Goal: Task Accomplishment & Management: Use online tool/utility

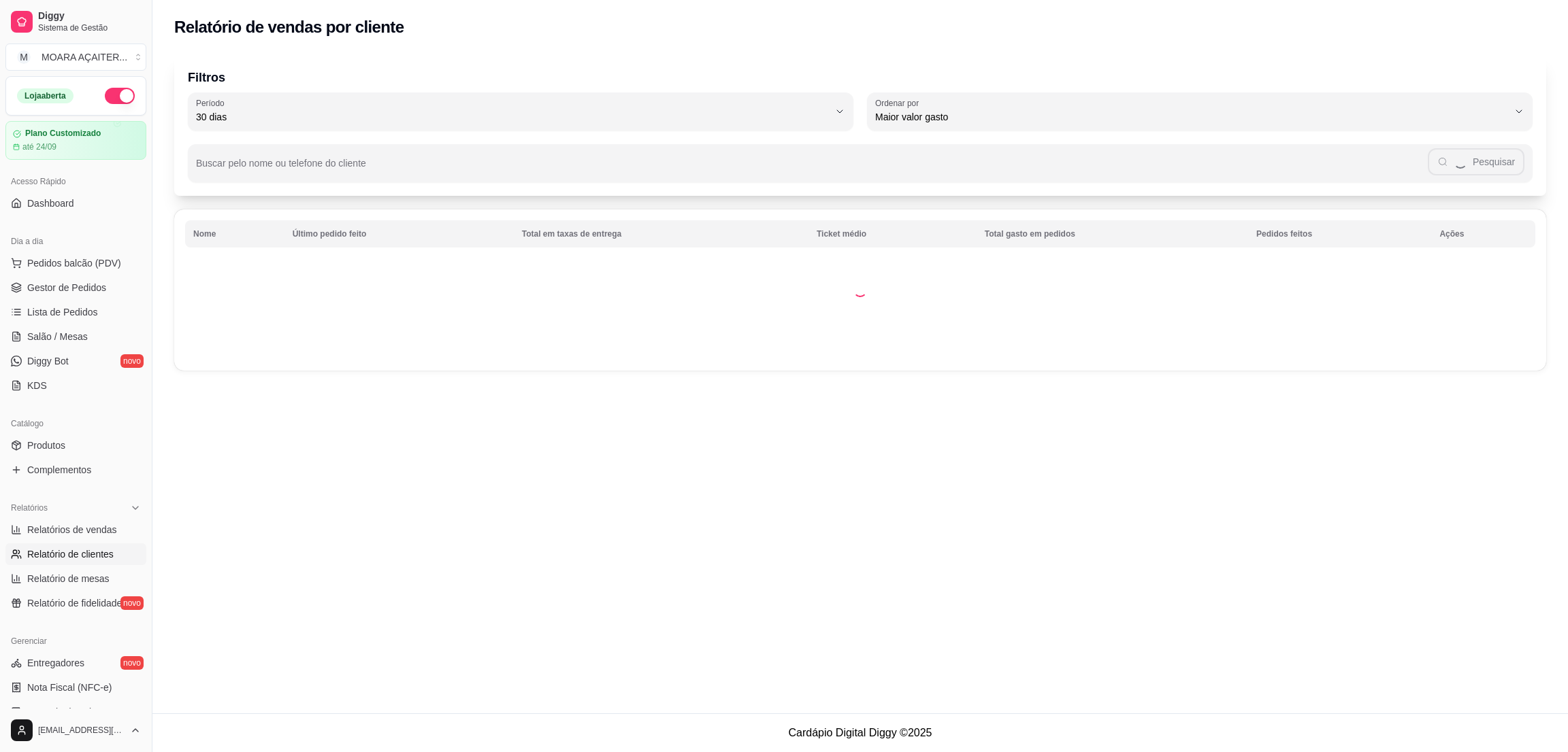
select select "30"
select select "HIGHEST_TOTAL_SPENT_WITH_ORDERS"
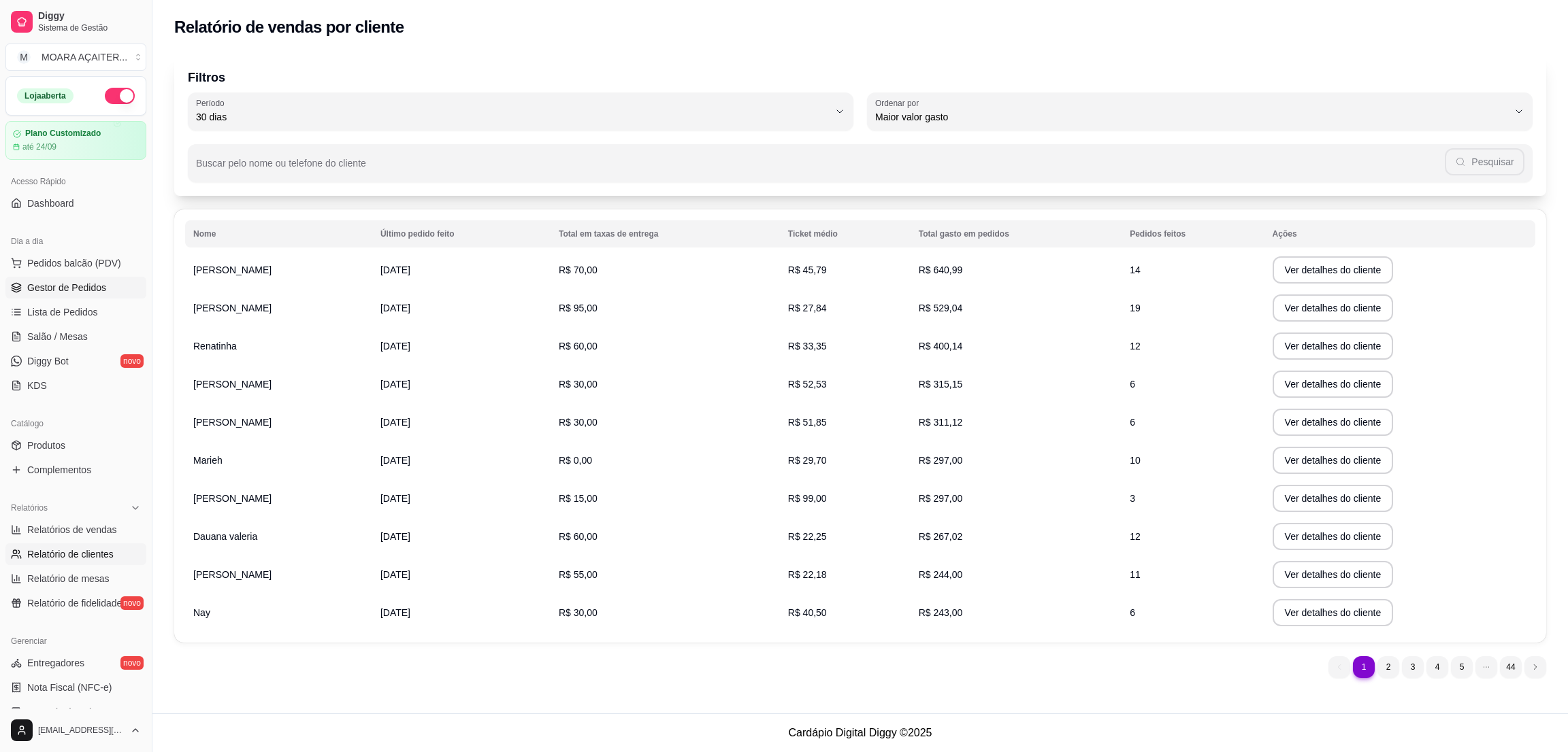
click at [78, 286] on span "Gestor de Pedidos" at bounding box center [67, 287] width 79 height 14
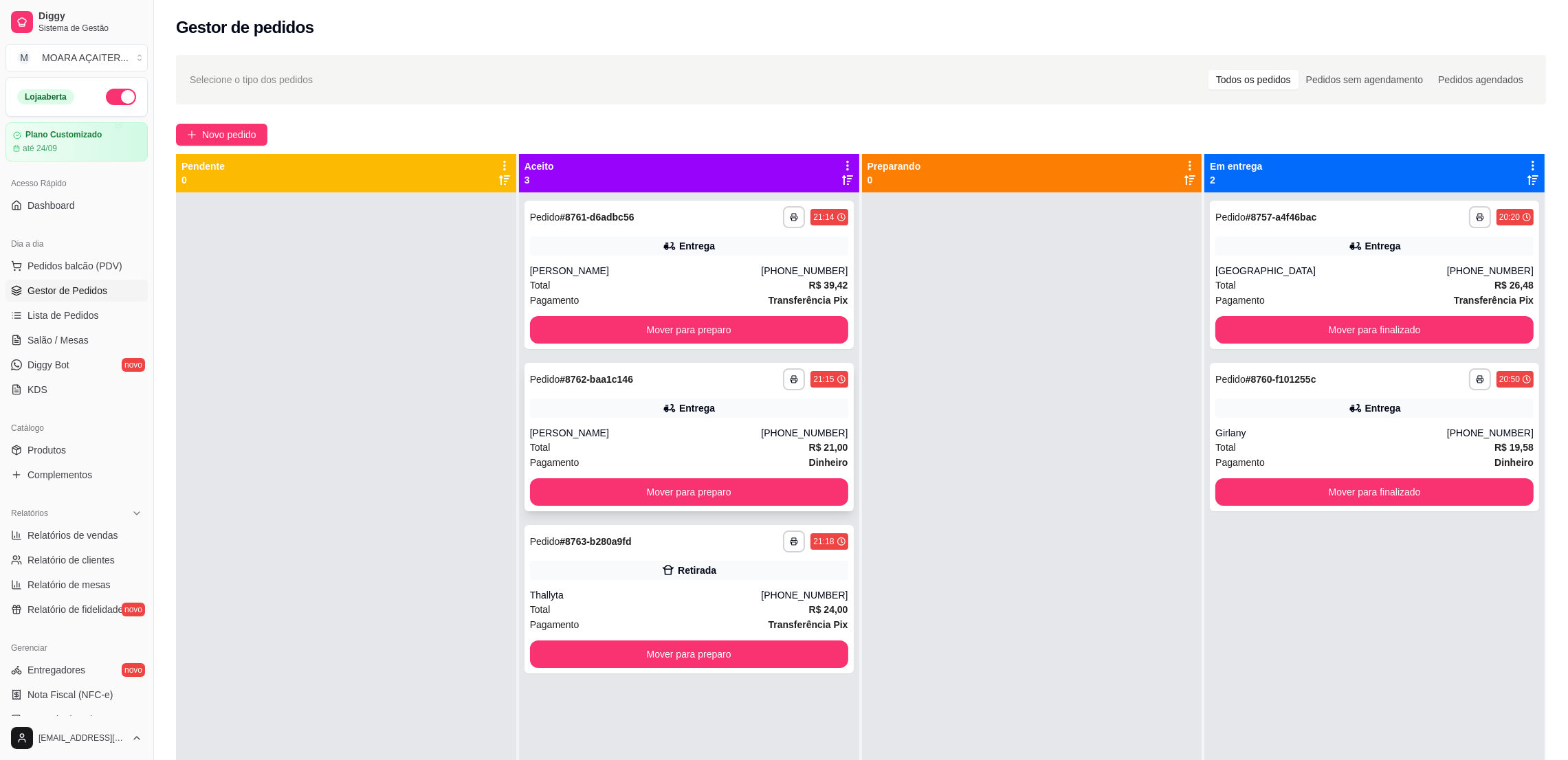
click at [748, 506] on div "**********" at bounding box center [689, 436] width 329 height 148
click at [626, 336] on button "Mover para preparo" at bounding box center [689, 330] width 318 height 28
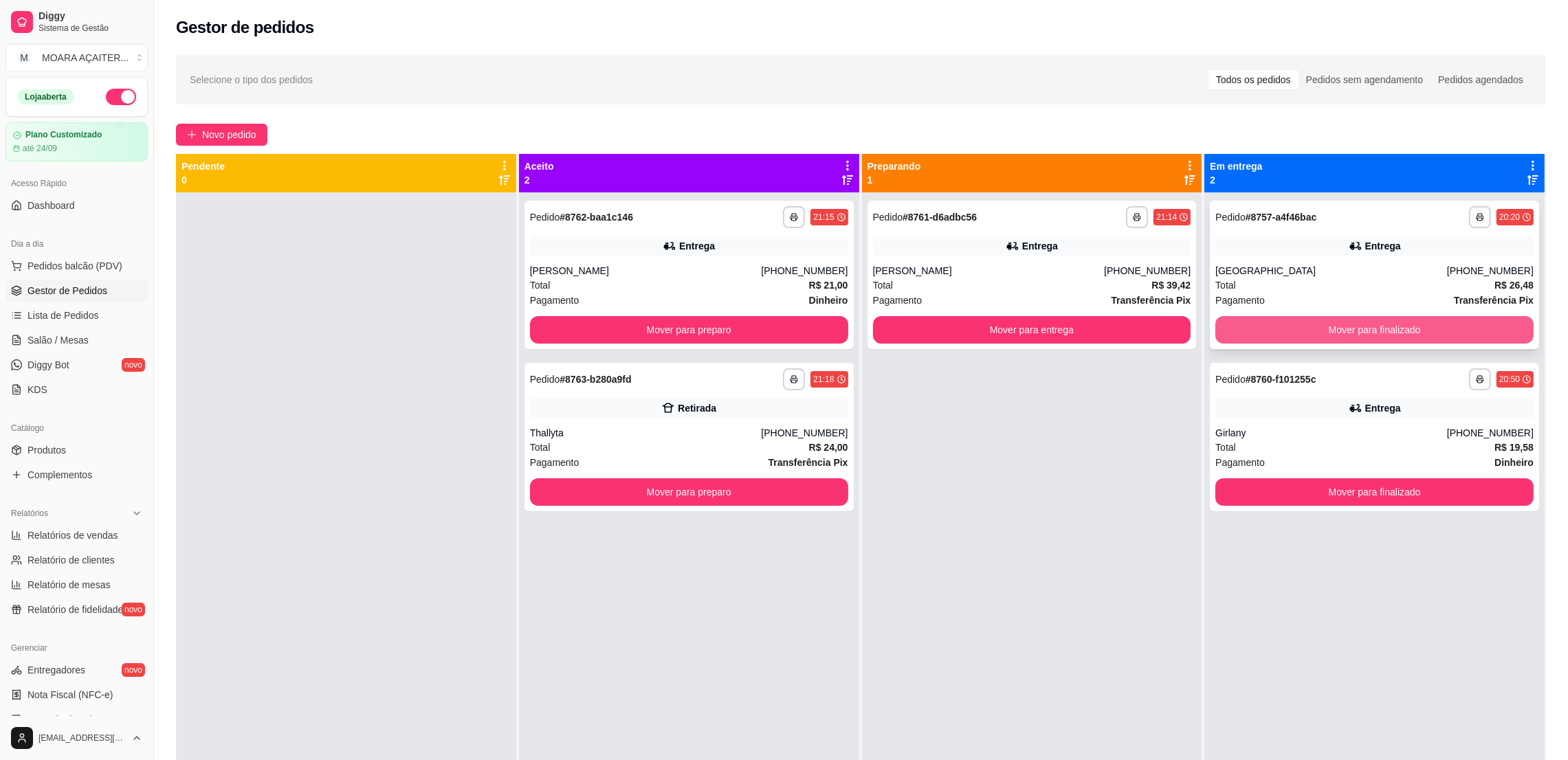
click at [1416, 329] on button "Mover para finalizado" at bounding box center [1374, 330] width 318 height 28
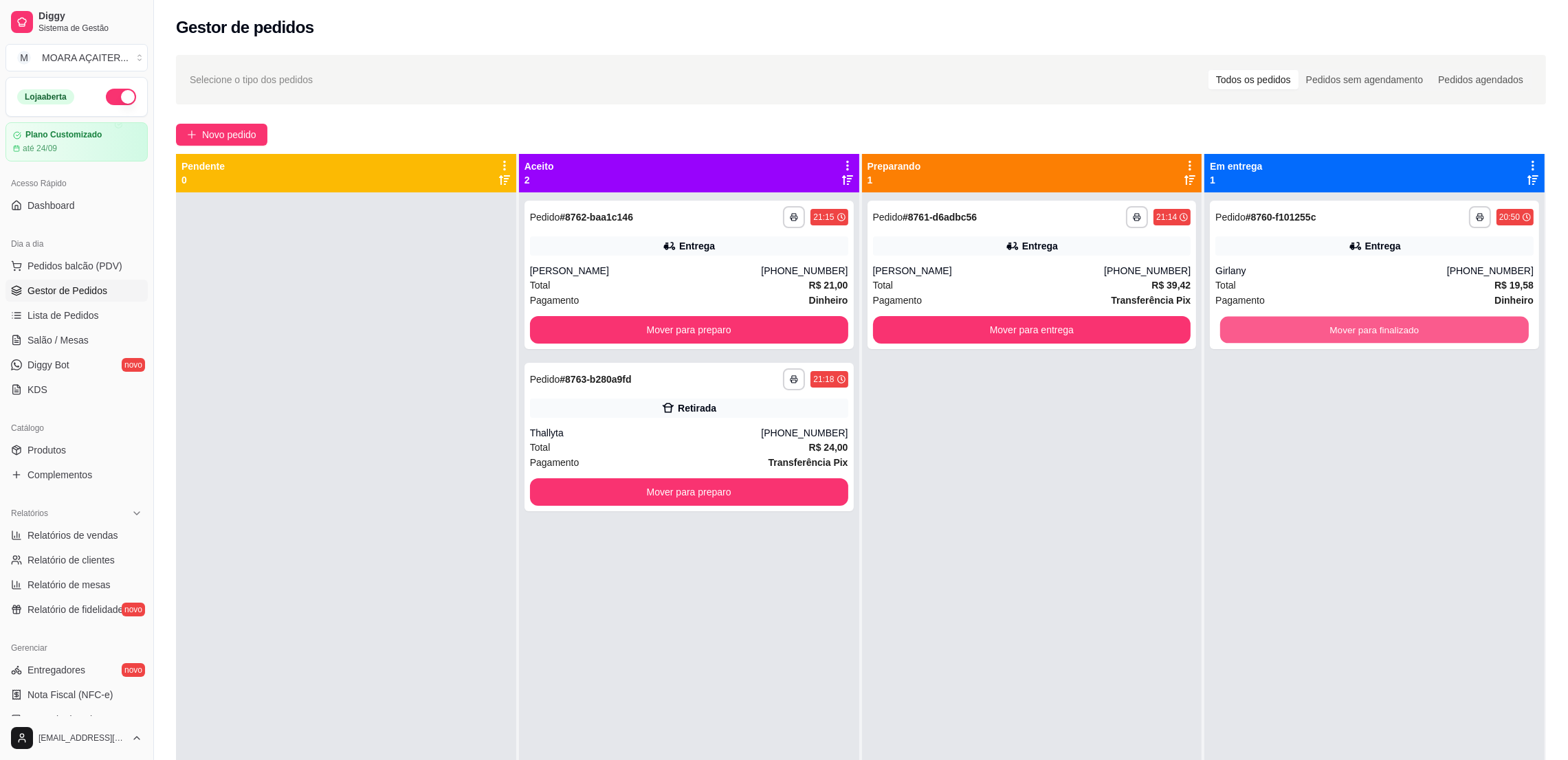
click at [1414, 330] on button "Mover para finalizado" at bounding box center [1375, 330] width 309 height 27
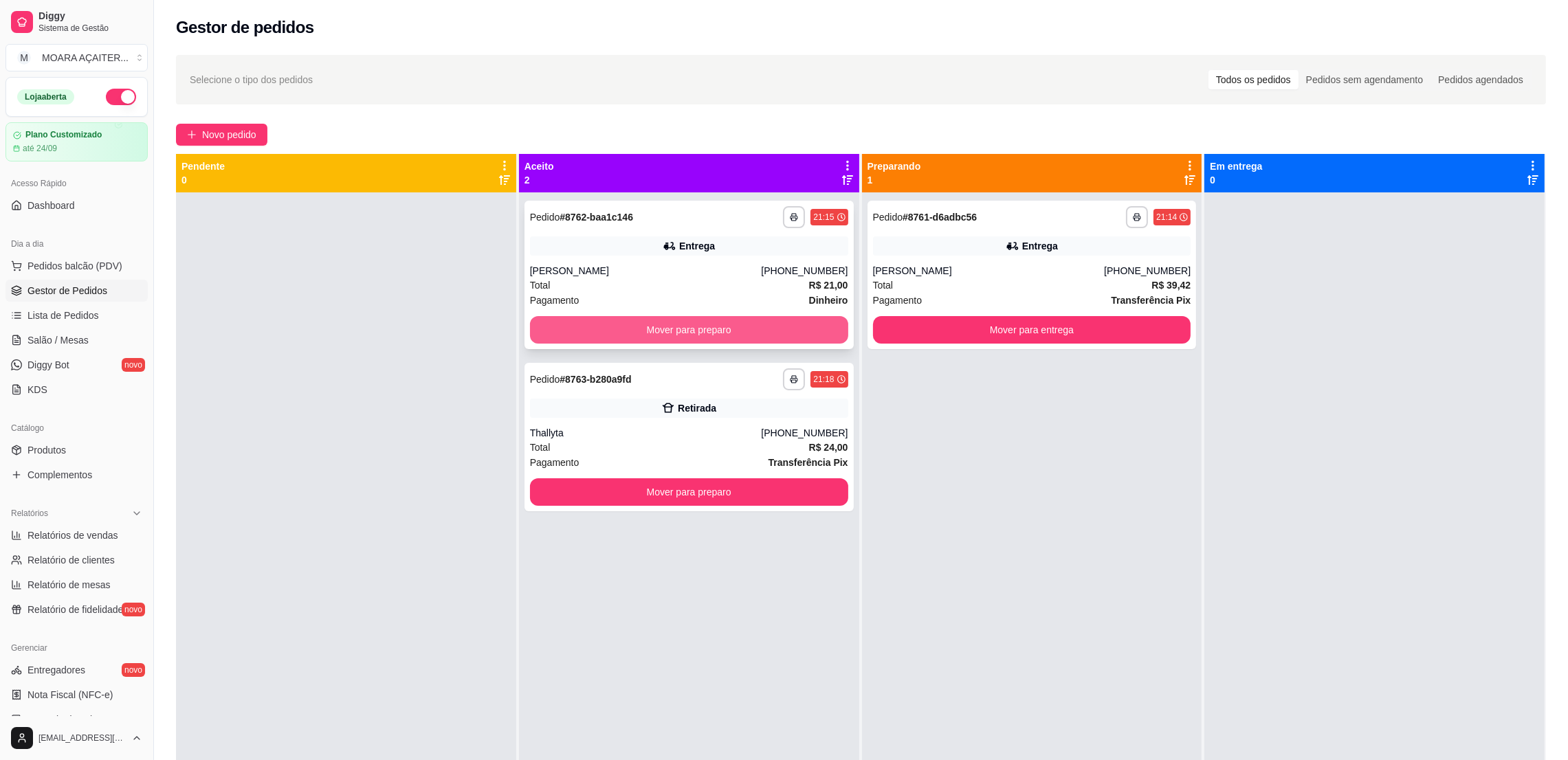
click at [602, 321] on button "Mover para preparo" at bounding box center [689, 330] width 318 height 28
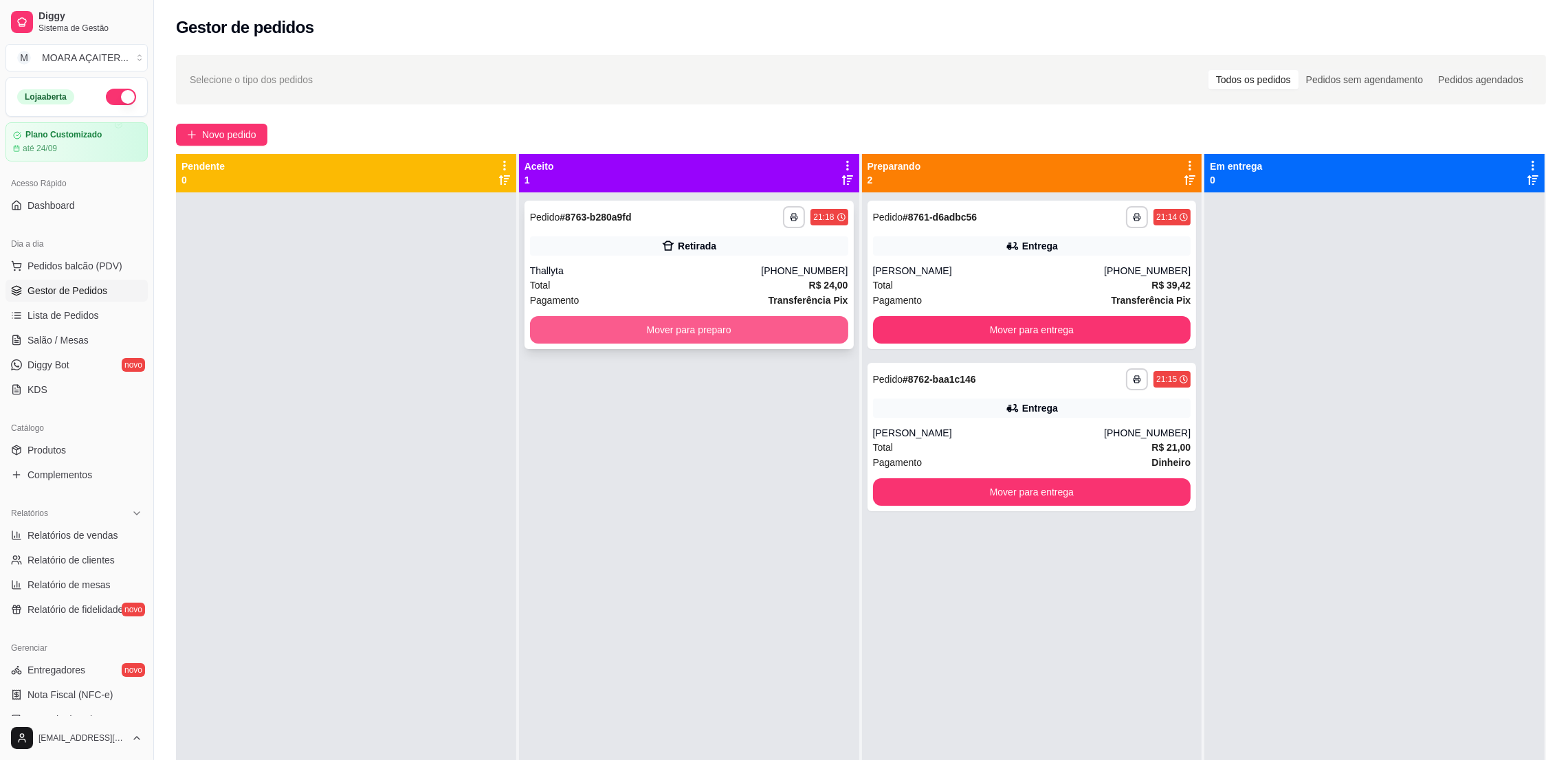
click at [717, 334] on button "Mover para preparo" at bounding box center [689, 330] width 318 height 28
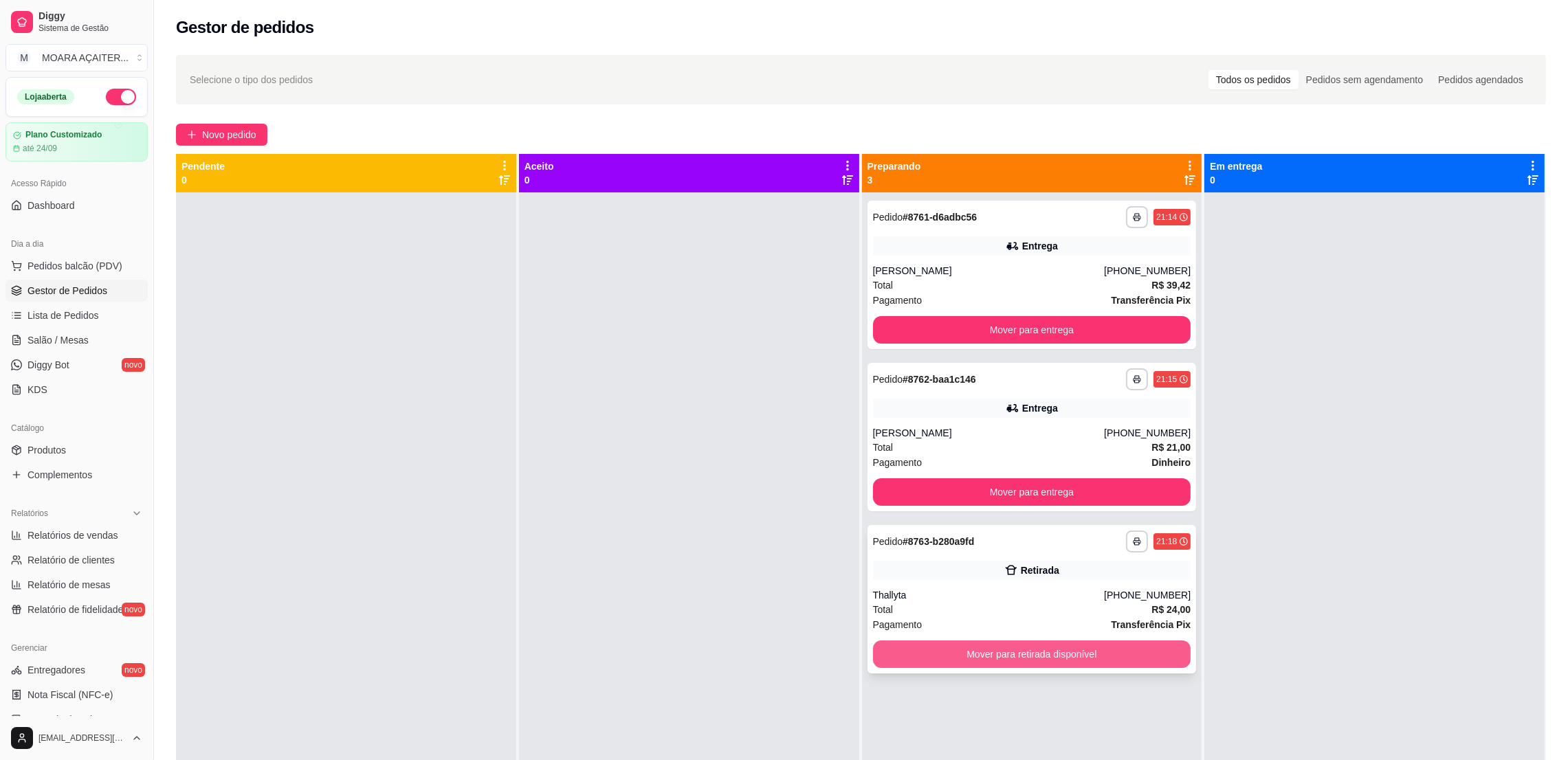
click at [1025, 653] on button "Mover para retirada disponível" at bounding box center [1032, 655] width 318 height 28
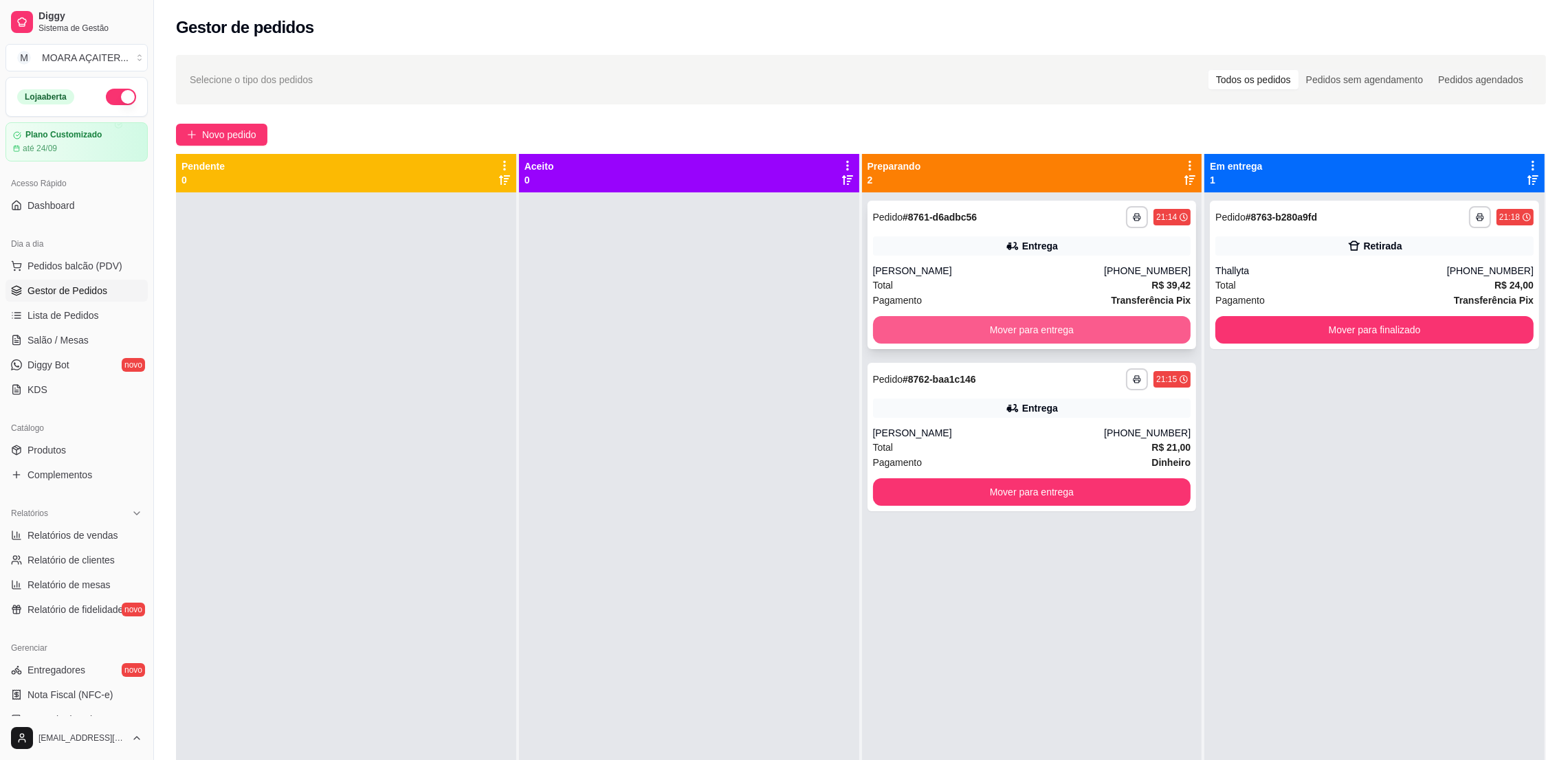
click at [1004, 336] on button "Mover para entrega" at bounding box center [1032, 330] width 318 height 28
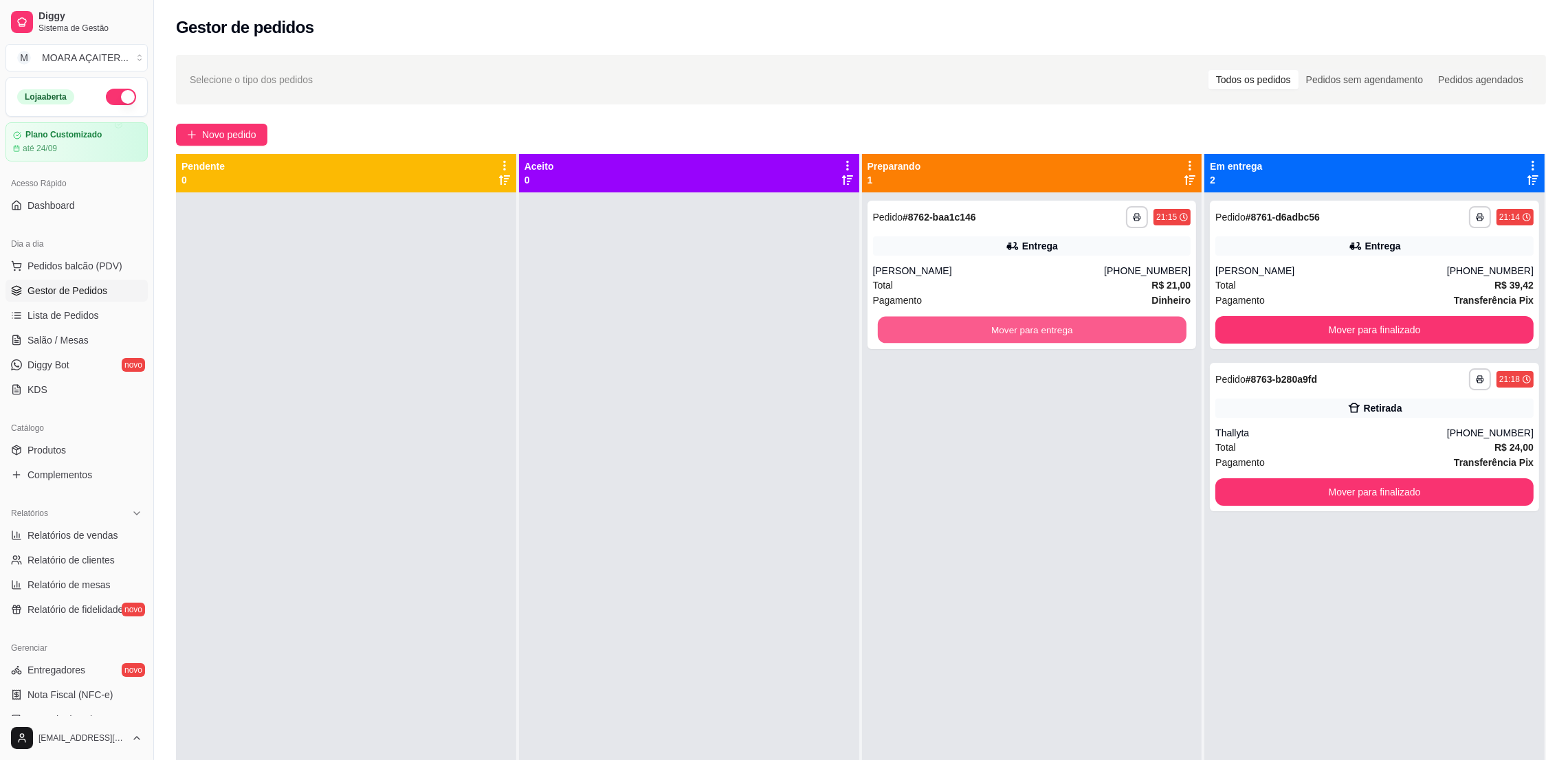
click at [1005, 336] on button "Mover para entrega" at bounding box center [1031, 330] width 309 height 27
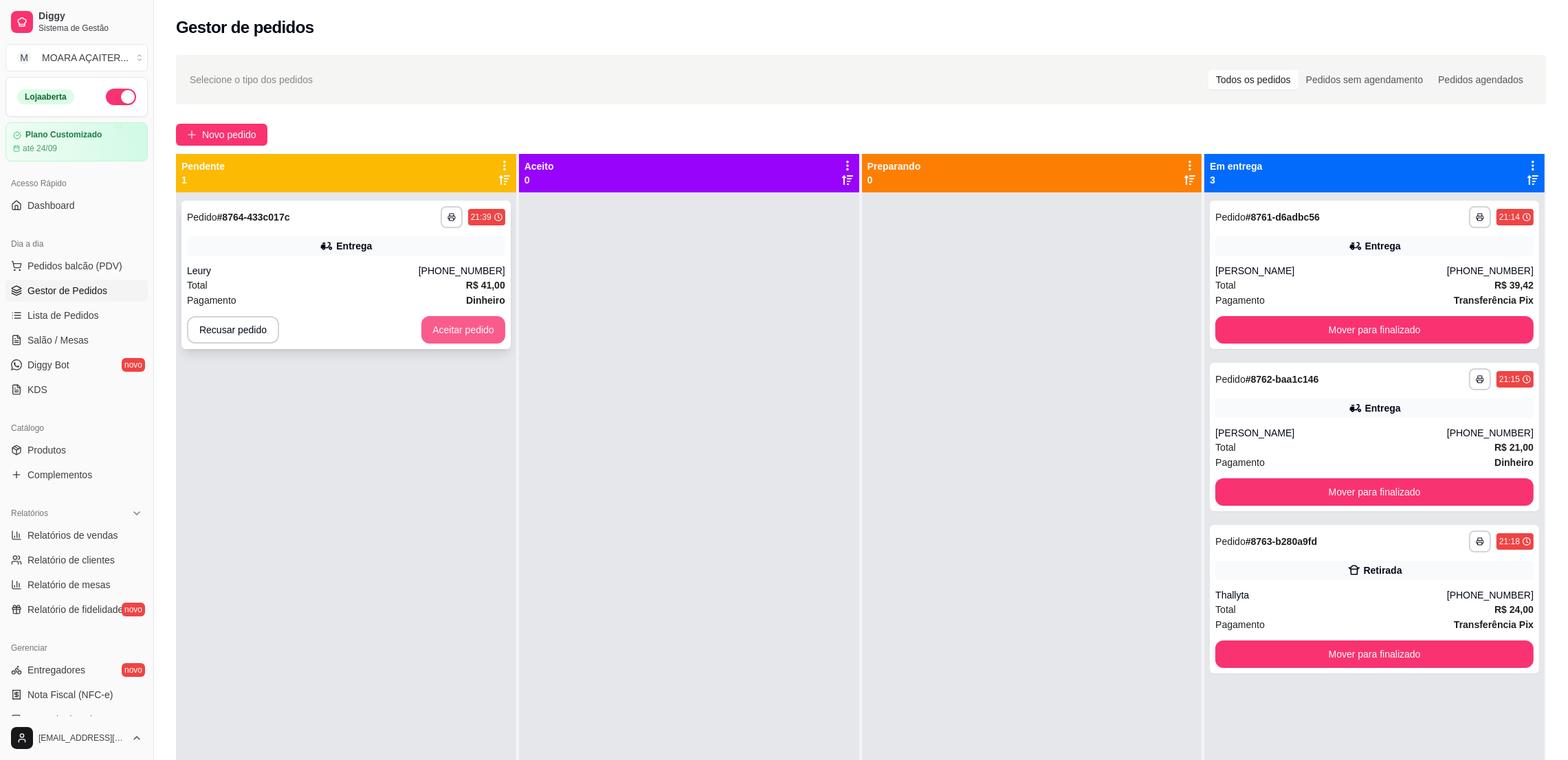
click at [457, 324] on button "Aceitar pedido" at bounding box center [463, 330] width 84 height 28
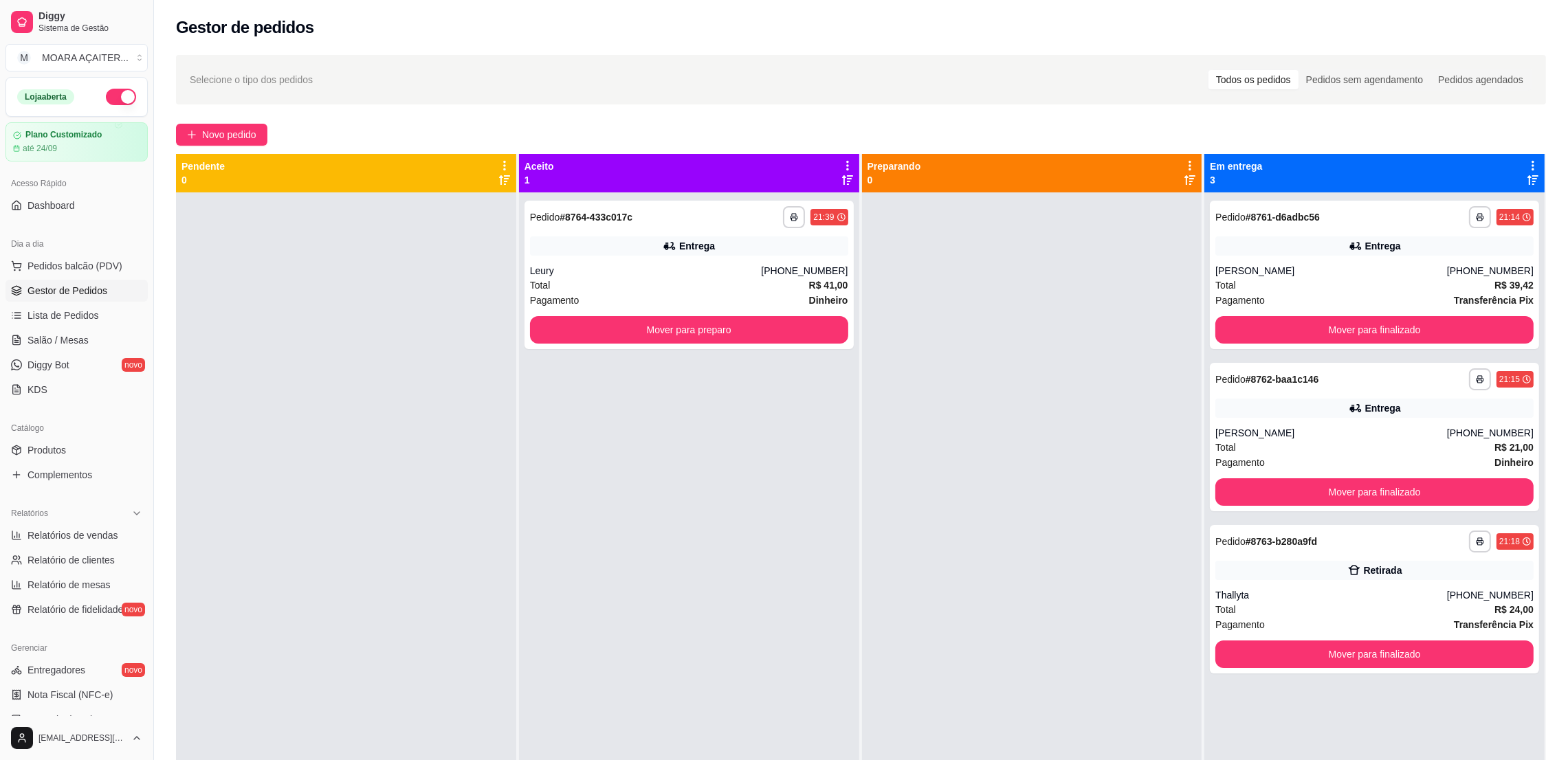
click at [106, 105] on button "button" at bounding box center [121, 96] width 30 height 16
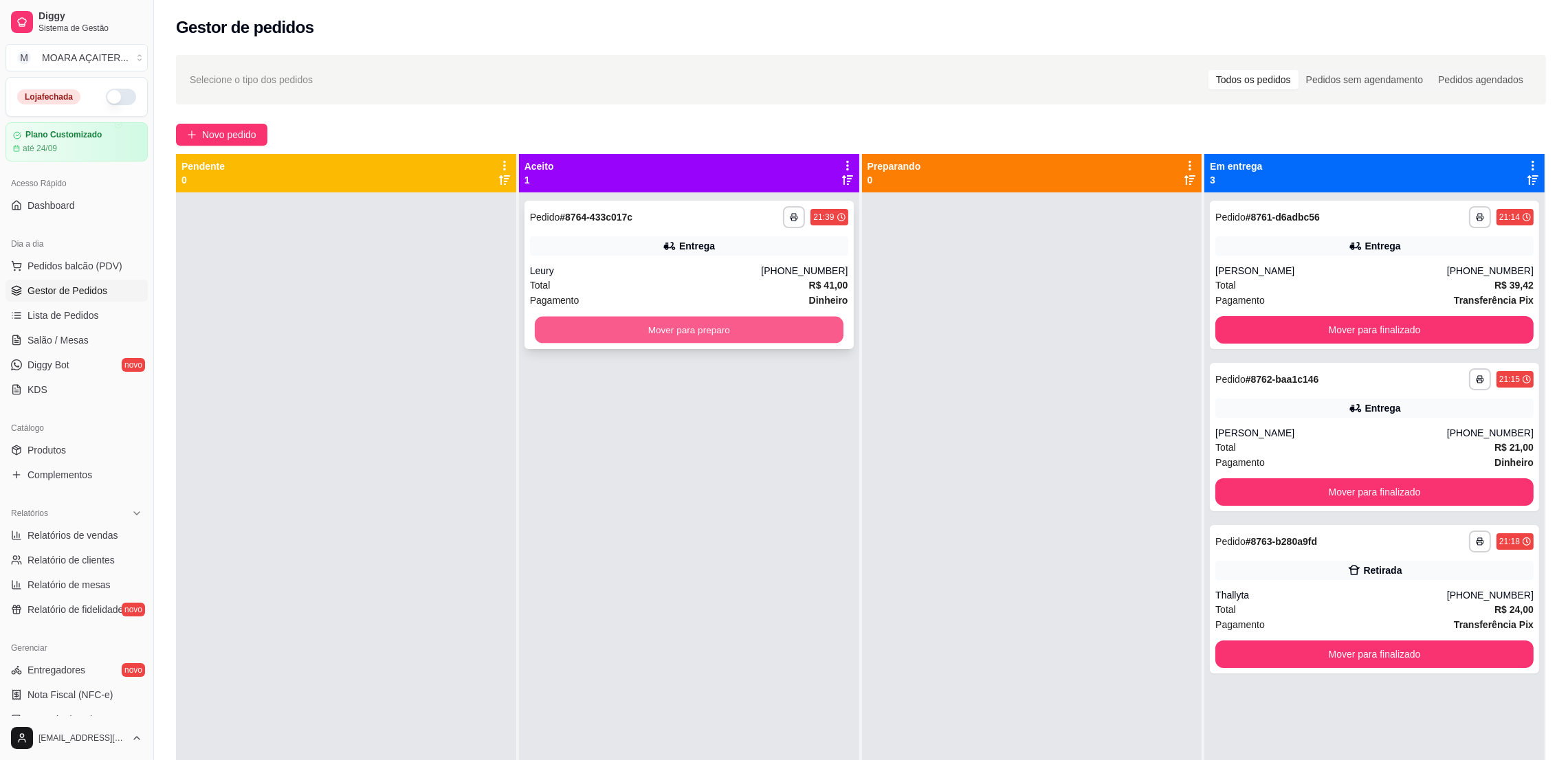
click at [537, 335] on button "Mover para preparo" at bounding box center [689, 330] width 309 height 27
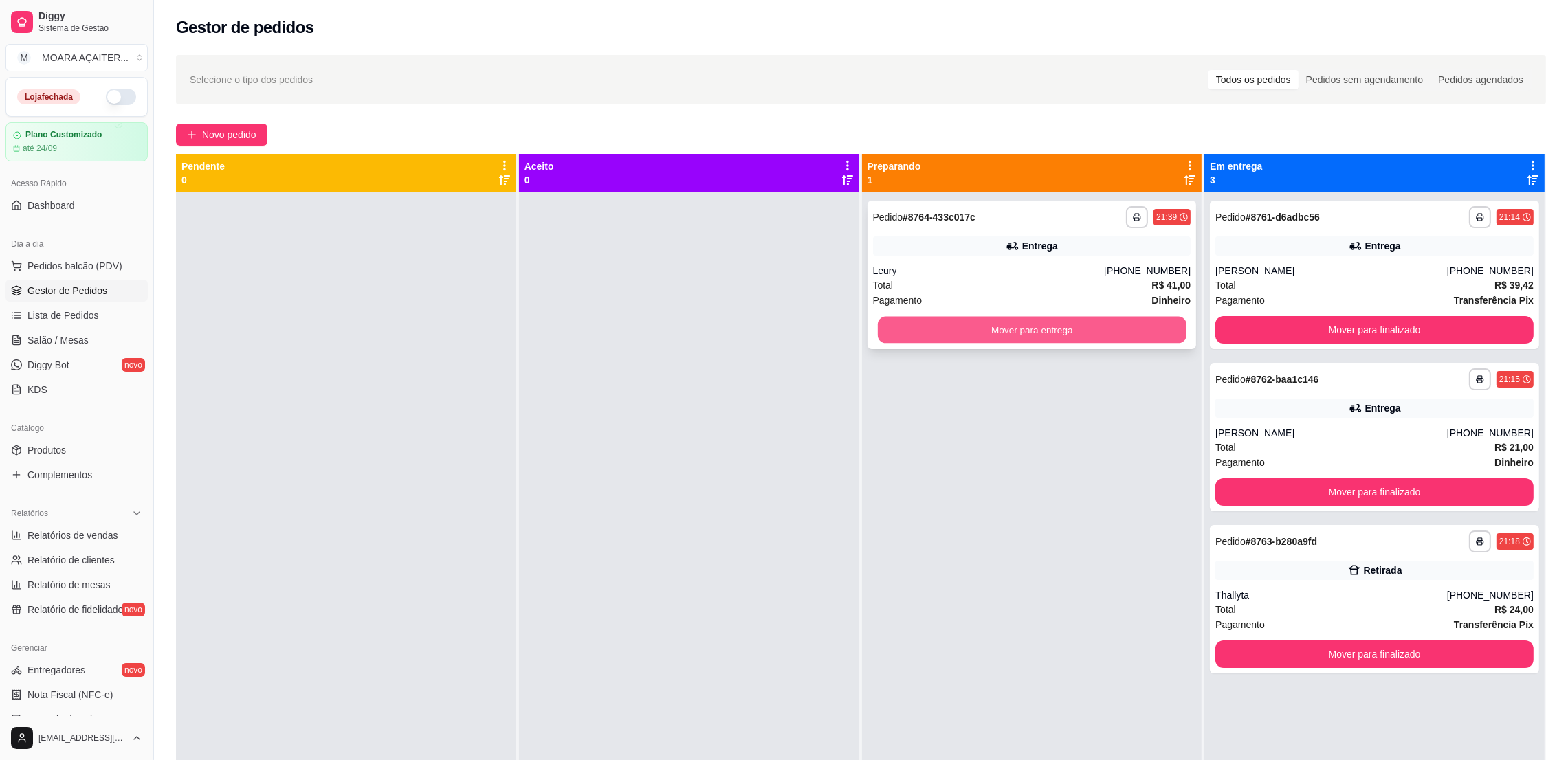
click at [886, 330] on button "Mover para entrega" at bounding box center [1031, 330] width 309 height 27
